Goal: Check status: Check status

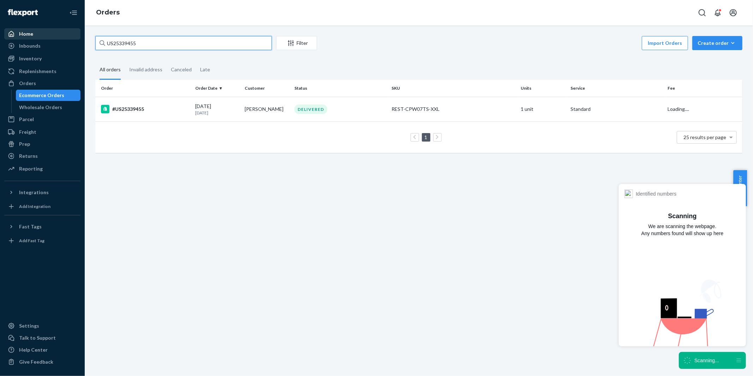
drag, startPoint x: 144, startPoint y: 45, endPoint x: 34, endPoint y: 37, distance: 110.4
click at [34, 37] on div "Home Inbounds Shipping Plans Problems Inventory Products Replenishments Orders …" at bounding box center [376, 188] width 753 height 376
paste input "#US25304830 Complete"
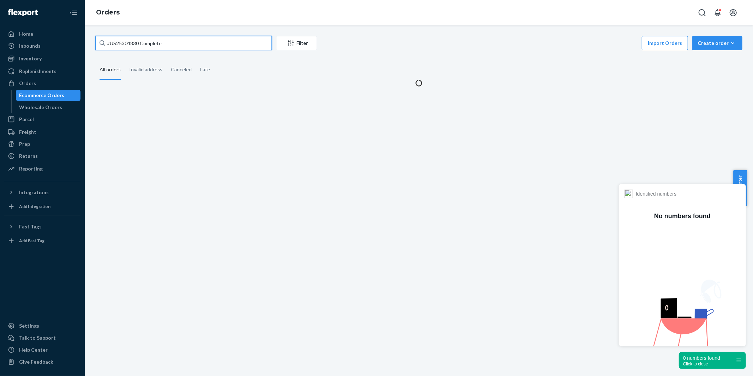
drag, startPoint x: 138, startPoint y: 41, endPoint x: 209, endPoint y: 44, distance: 70.6
click at [209, 44] on input "#US25304830 Complete" at bounding box center [183, 43] width 176 height 14
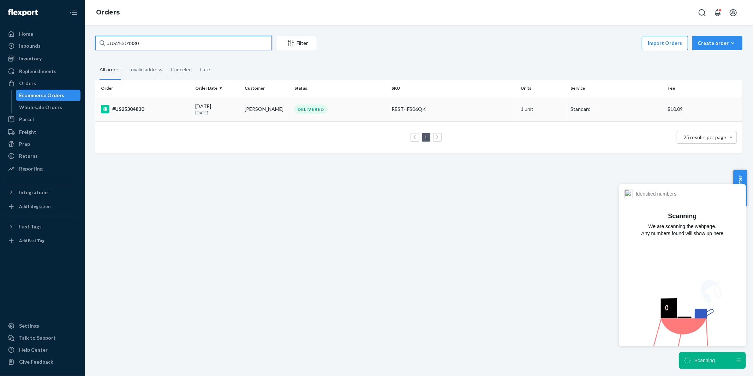
type input "#US25304830"
click at [129, 110] on div "#US25304830" at bounding box center [145, 109] width 89 height 8
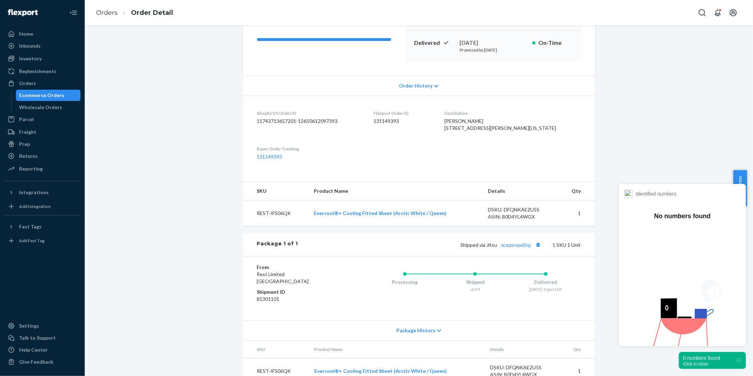
scroll to position [132, 0]
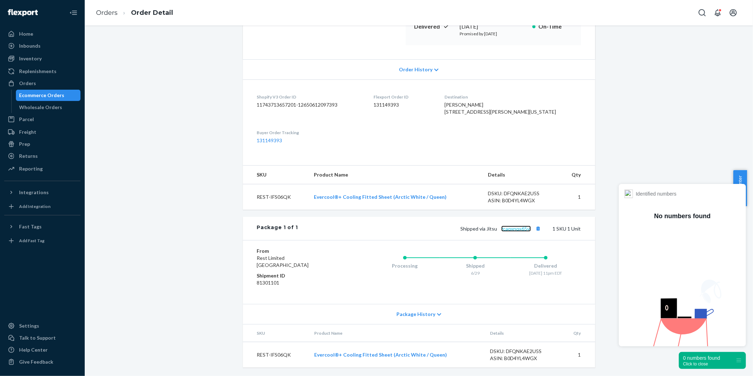
click at [513, 230] on link "zcaqxnqx65yj" at bounding box center [516, 228] width 30 height 6
